Goal: Transaction & Acquisition: Purchase product/service

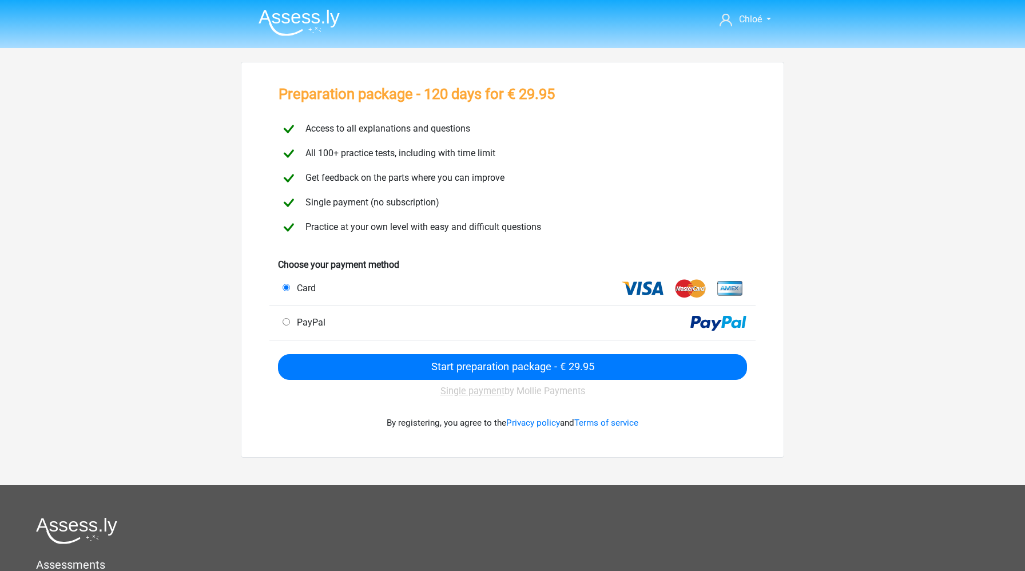
click at [466, 396] on div "Single payment by Mollie Payments" at bounding box center [512, 391] width 469 height 23
click at [467, 392] on u "Single payment" at bounding box center [472, 390] width 64 height 11
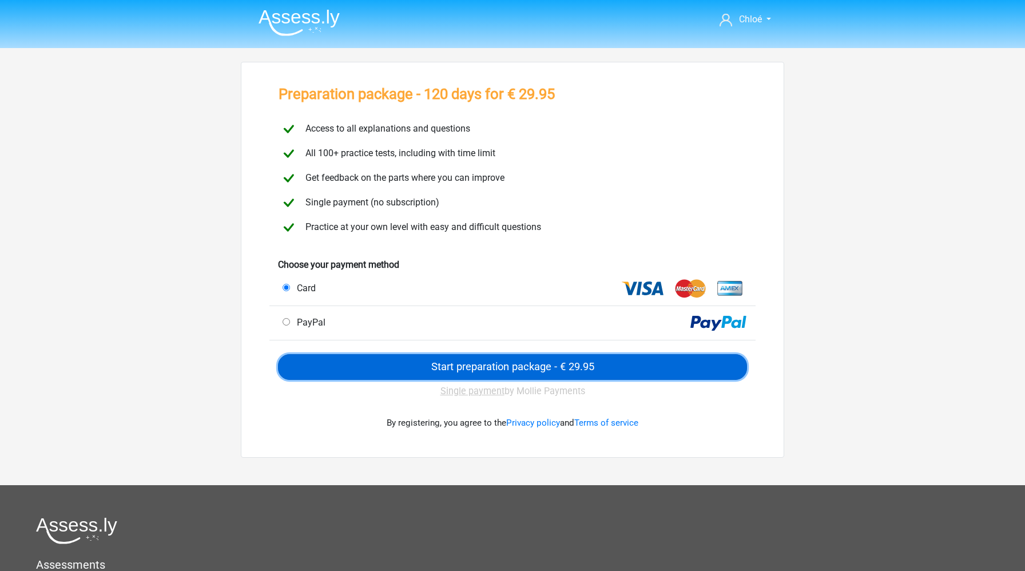
click at [471, 364] on input "Start preparation package - € 29.95" at bounding box center [512, 367] width 469 height 26
click at [519, 366] on input "Start preparation package - € 29.95" at bounding box center [512, 367] width 469 height 26
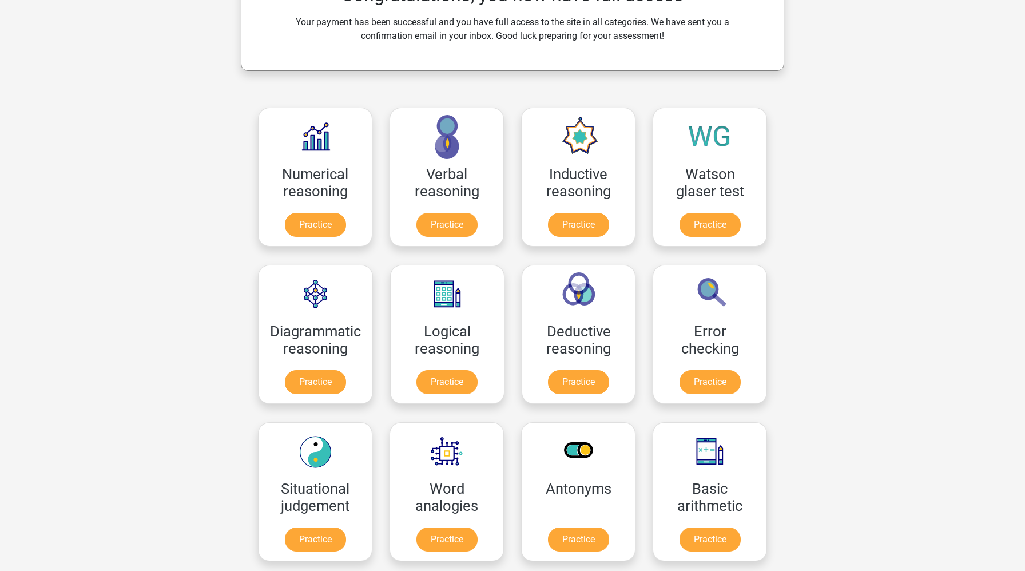
scroll to position [536, 0]
